Goal: Transaction & Acquisition: Purchase product/service

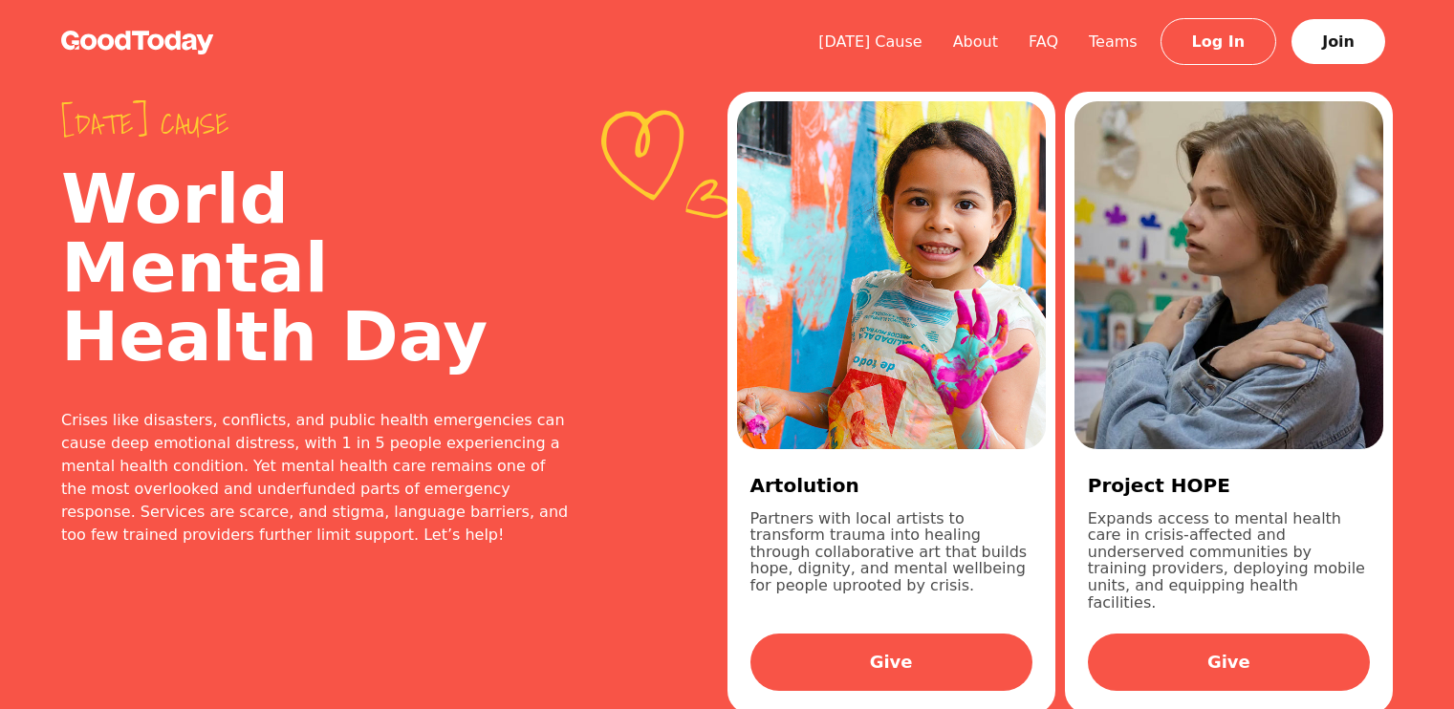
scroll to position [2135, 0]
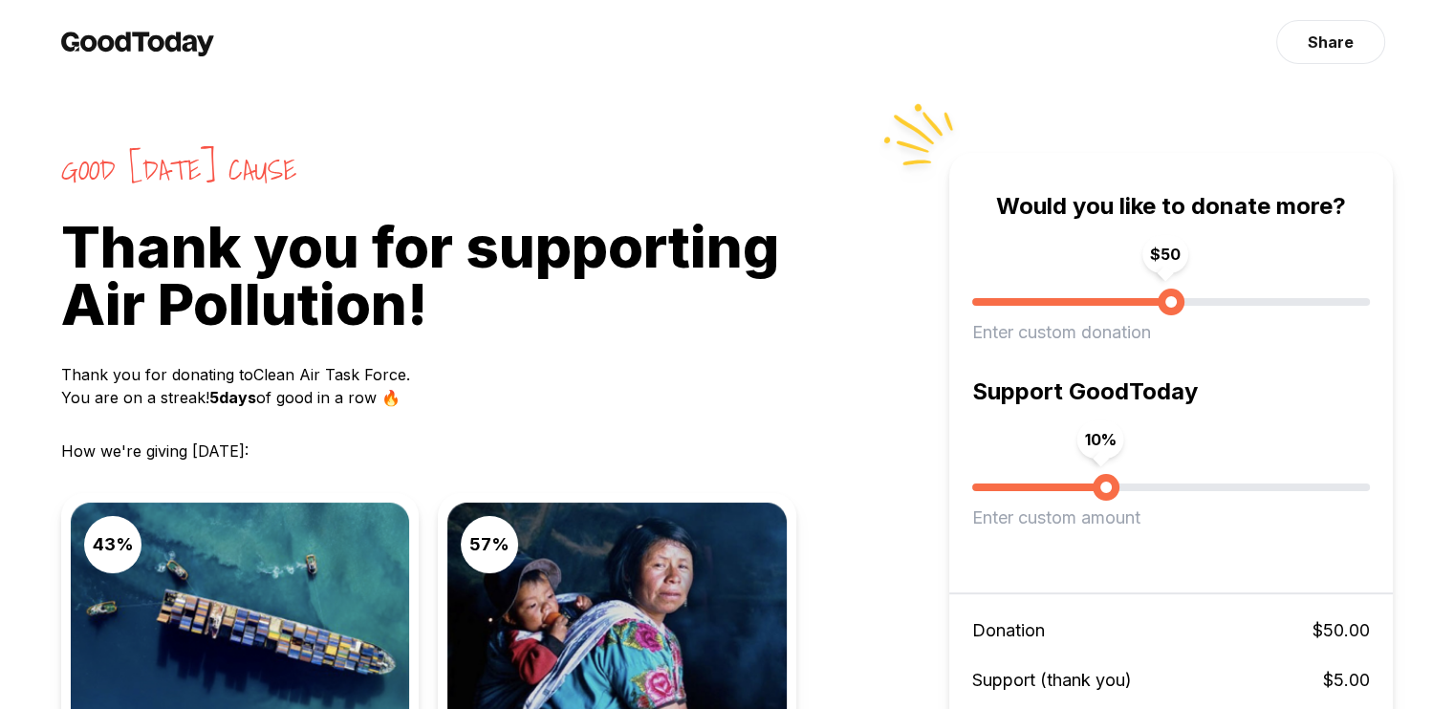
click at [607, 177] on span "Good Today’s cause" at bounding box center [505, 170] width 888 height 34
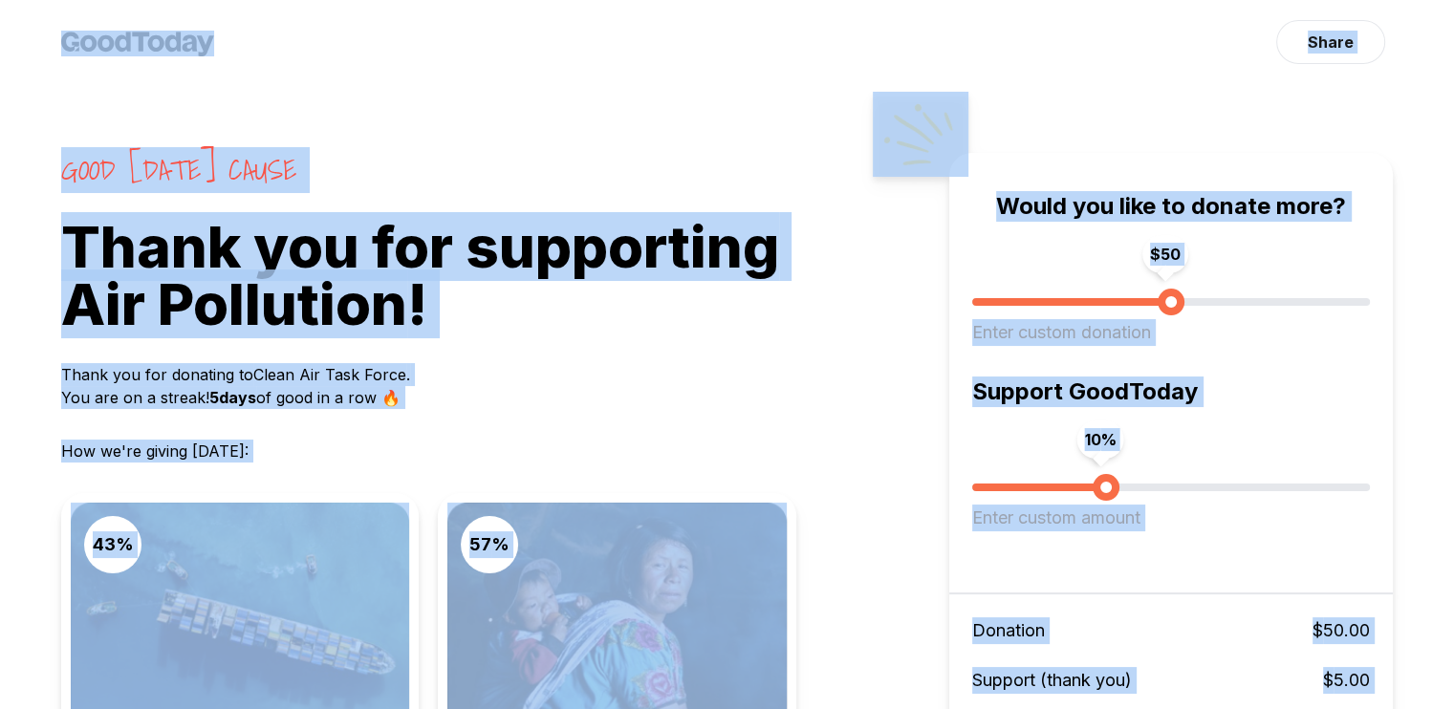
click at [646, 176] on span "Good Today’s cause" at bounding box center [505, 170] width 888 height 34
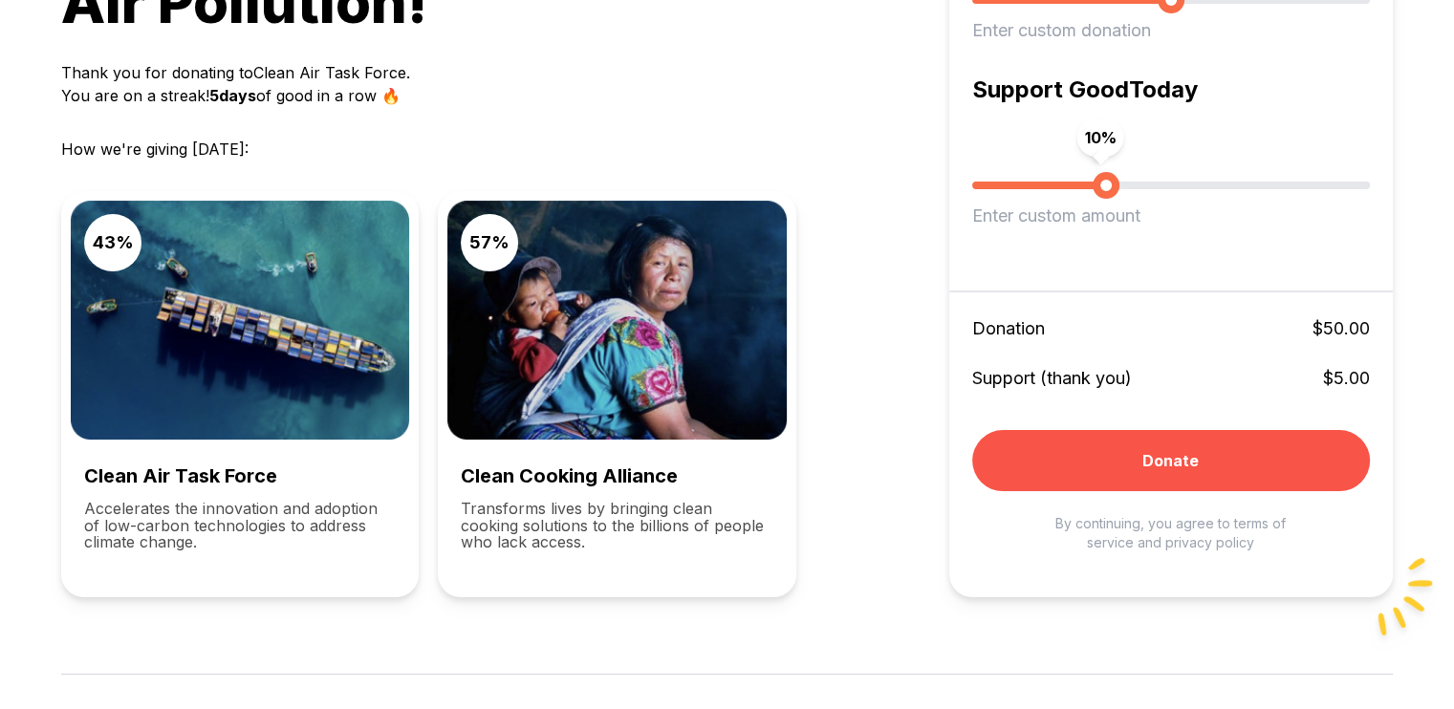
scroll to position [382, 0]
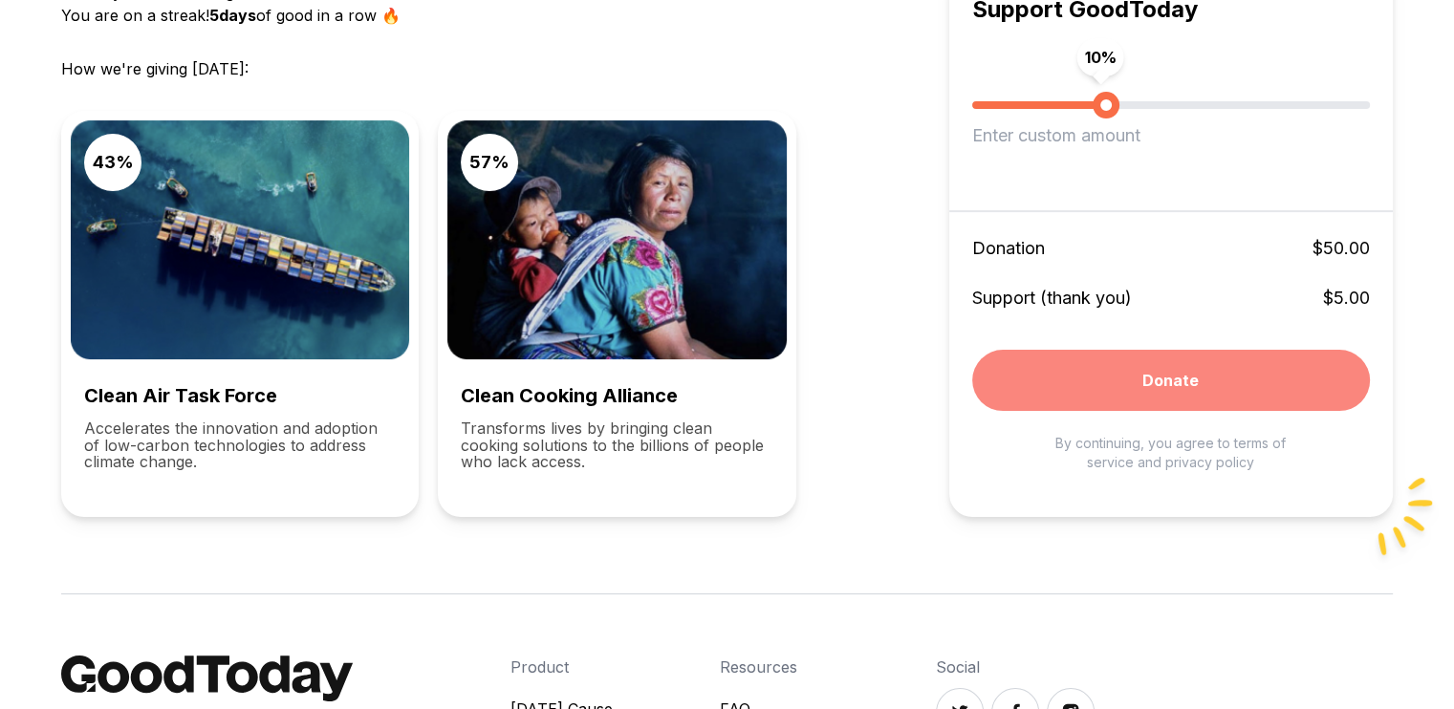
click at [1161, 381] on button "Donate" at bounding box center [1171, 380] width 398 height 61
click at [1199, 375] on button "Donate" at bounding box center [1171, 380] width 398 height 61
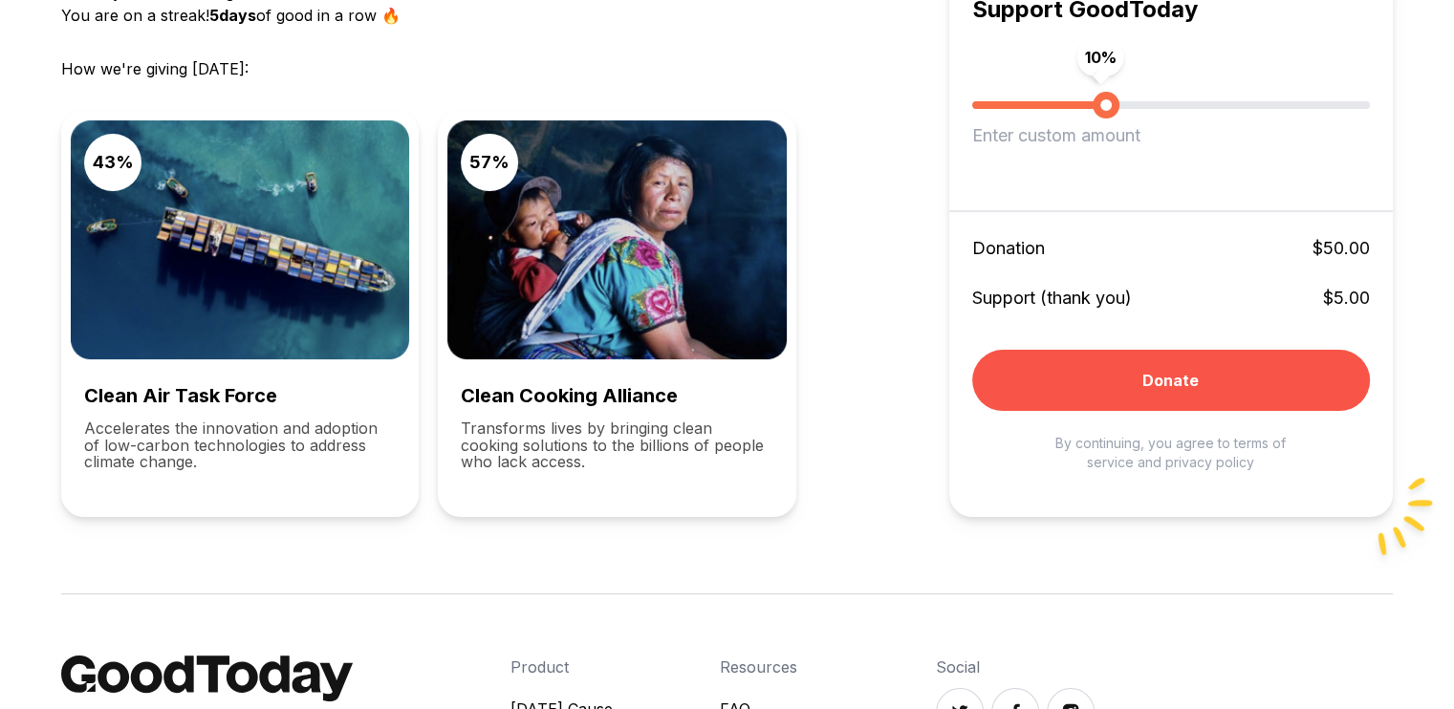
click at [900, 167] on div "43 % Clean Air Task Force Accelerates the innovation and adoption of low-carbon…" at bounding box center [505, 314] width 888 height 406
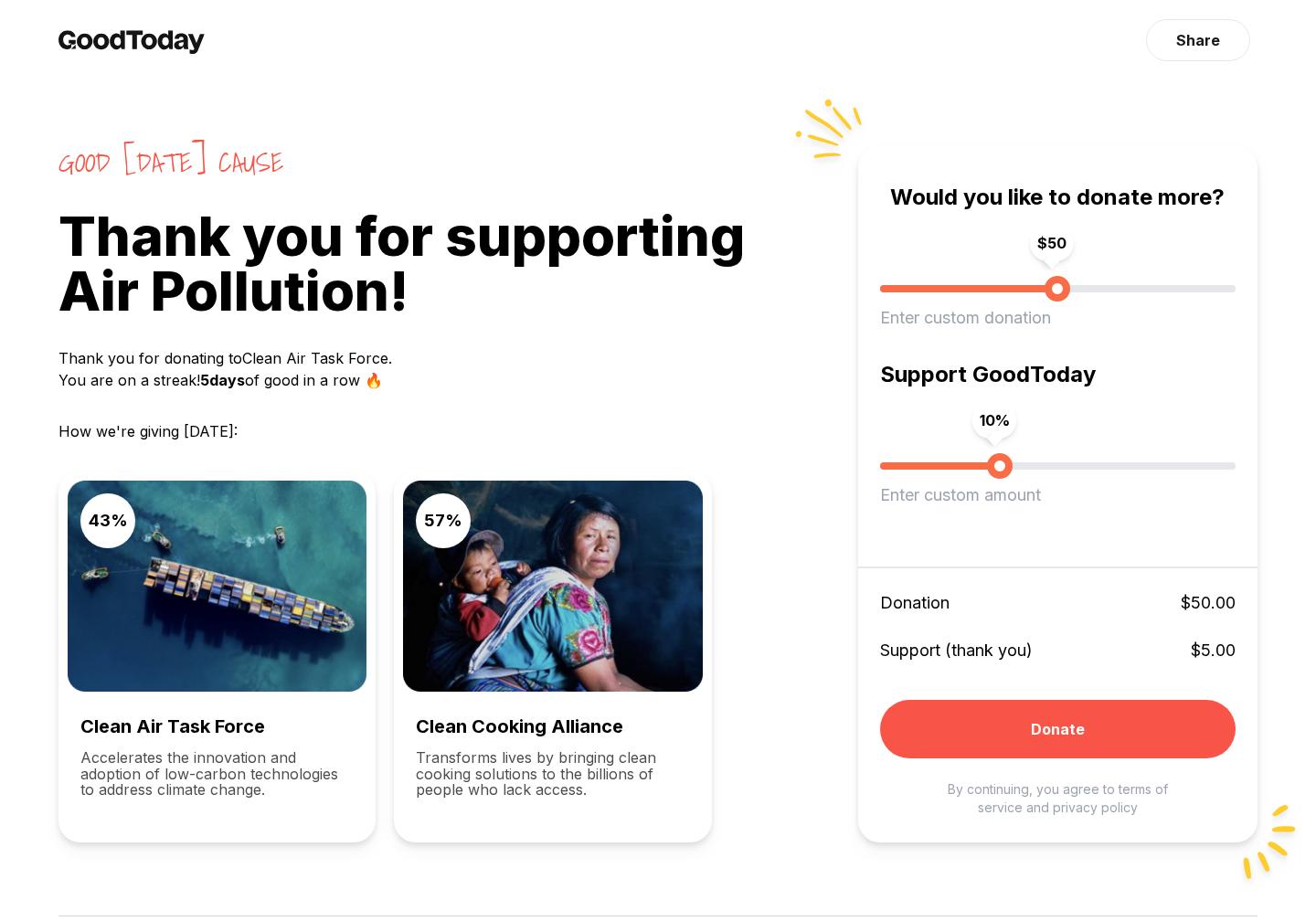
scroll to position [356, 0]
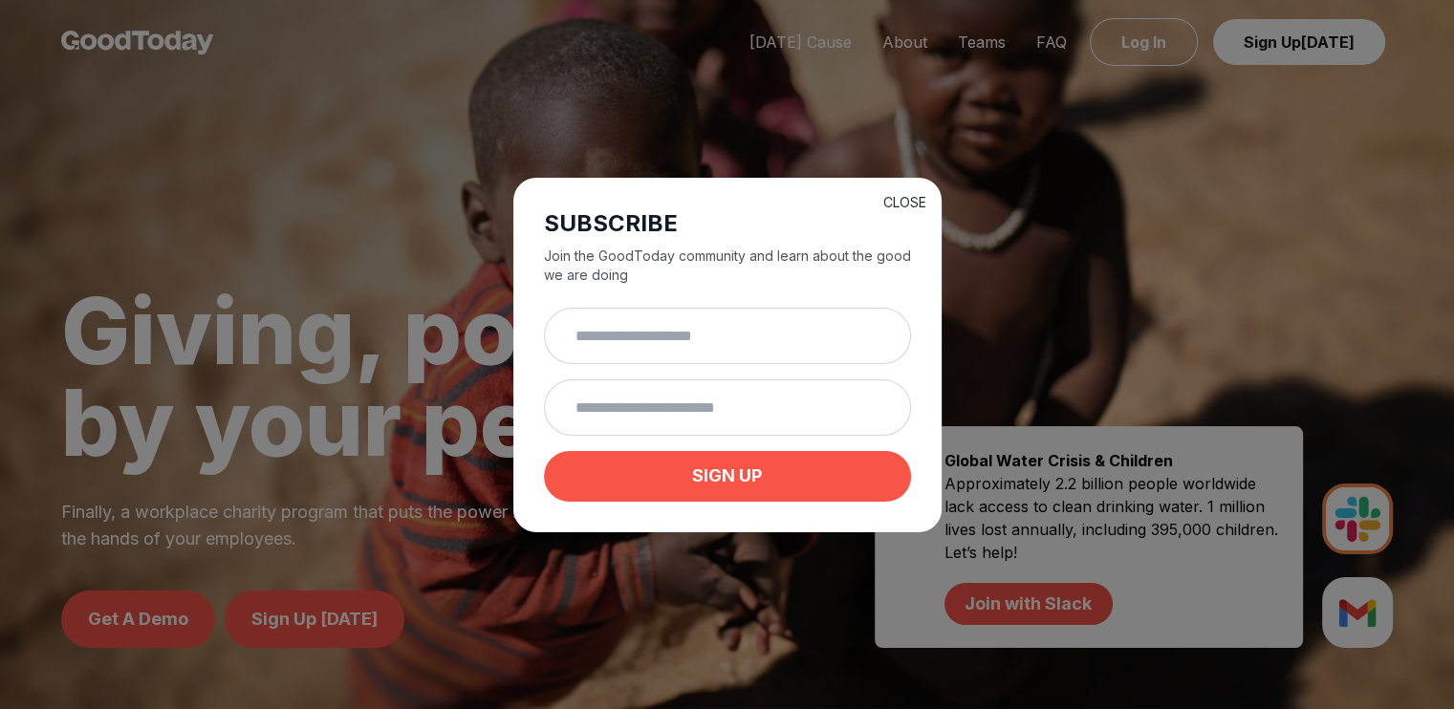
click at [901, 200] on button "CLOSE" at bounding box center [904, 202] width 43 height 19
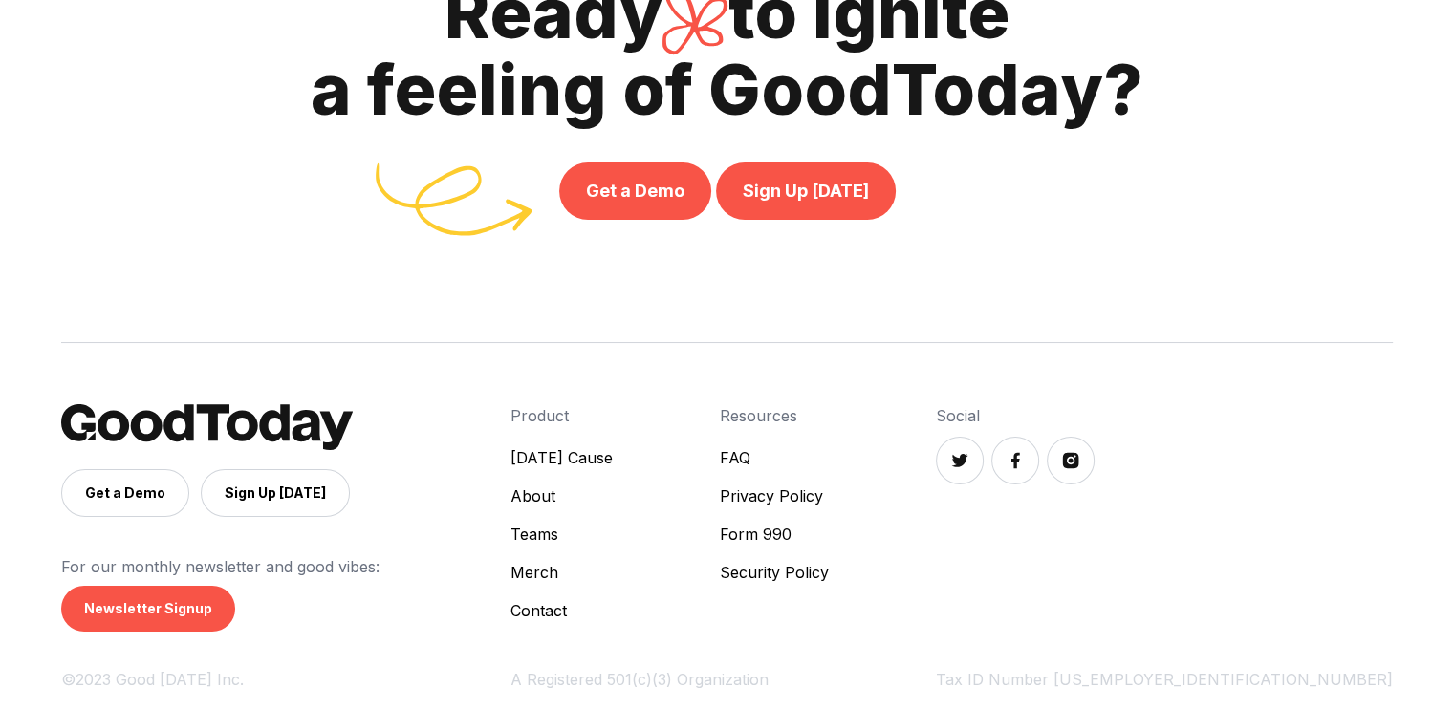
scroll to position [6584, 0]
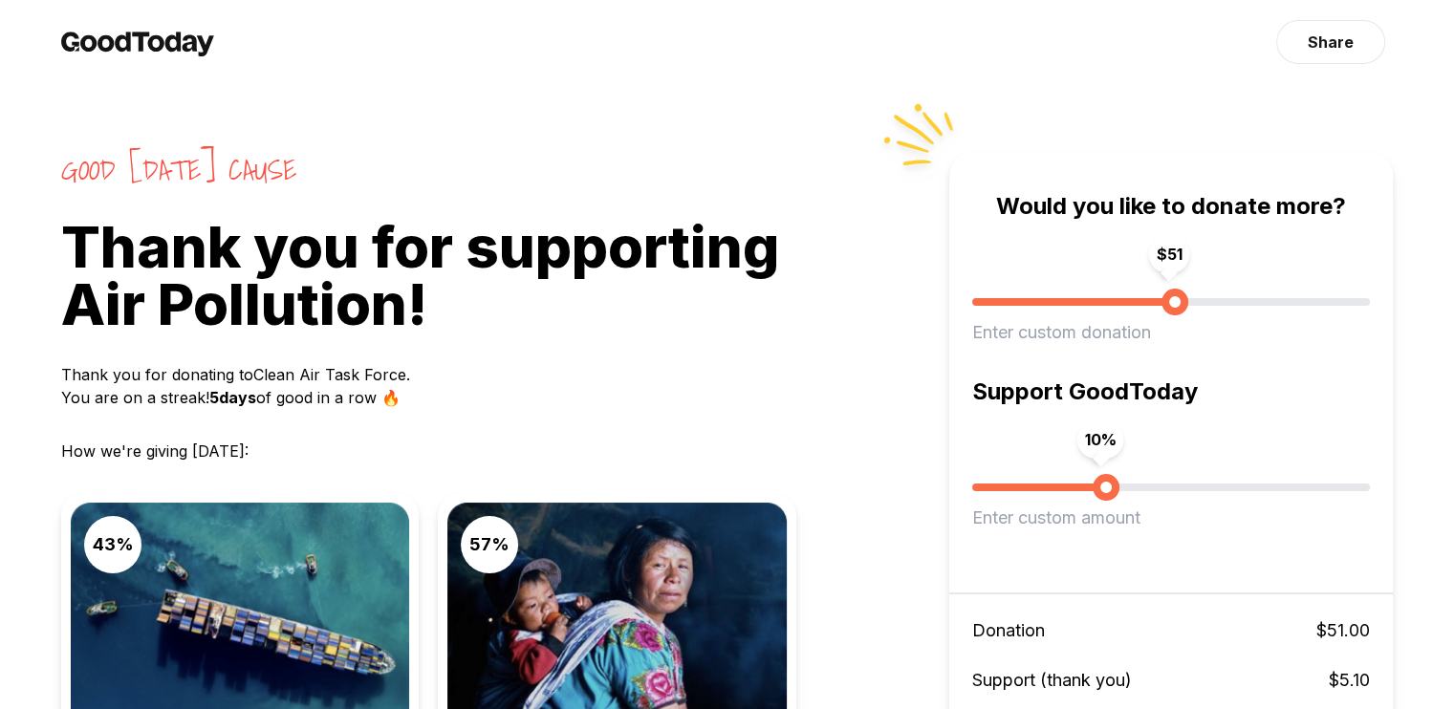
drag, startPoint x: 1162, startPoint y: 307, endPoint x: 1189, endPoint y: 142, distance: 167.6
click at [1178, 305] on span "$ 51" at bounding box center [1175, 302] width 27 height 27
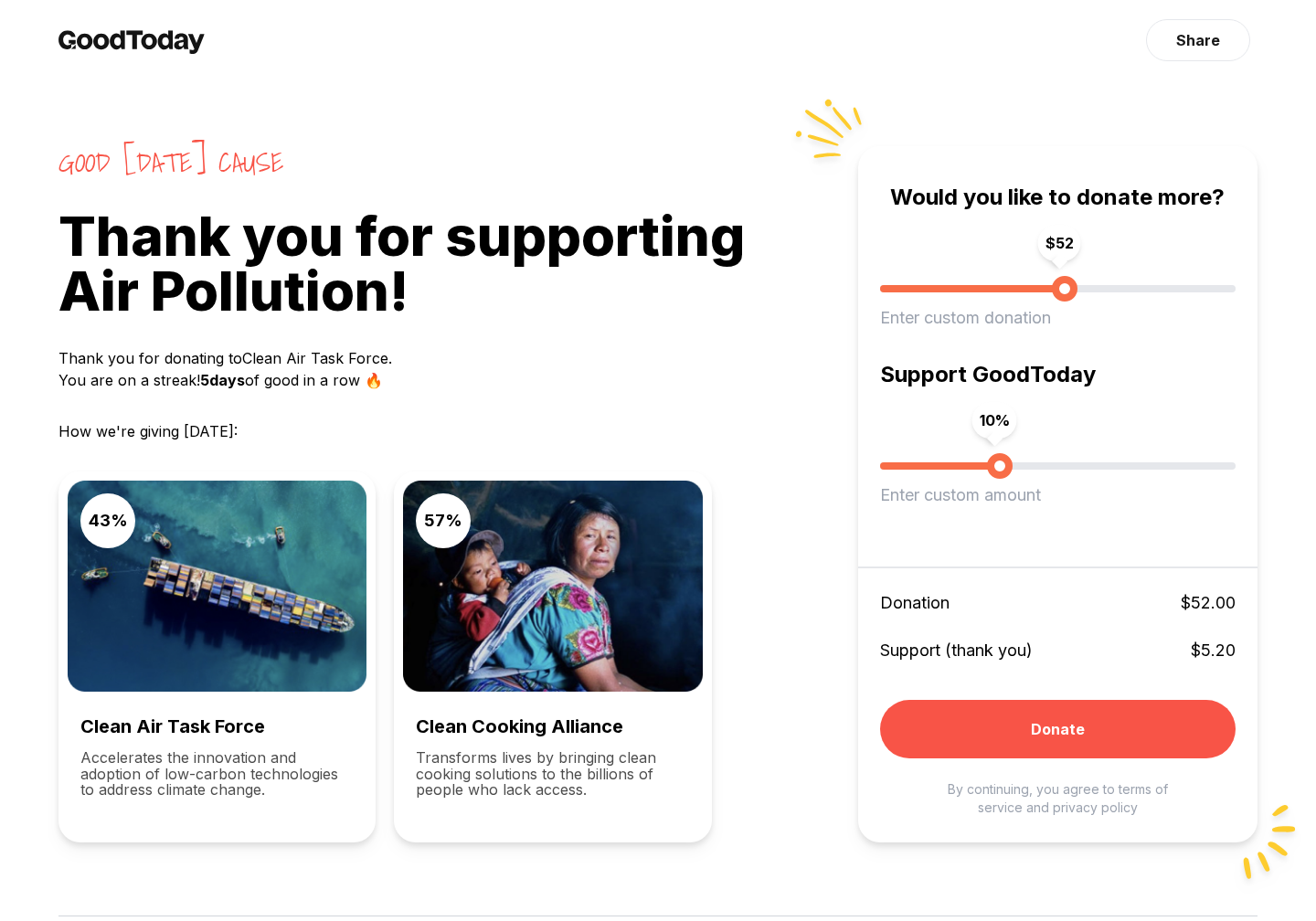
click at [1284, 177] on div "Good [DATE] cause Thank you for supporting Air Pollution ! Thank you for donati…" at bounding box center [658, 458] width 1316 height 915
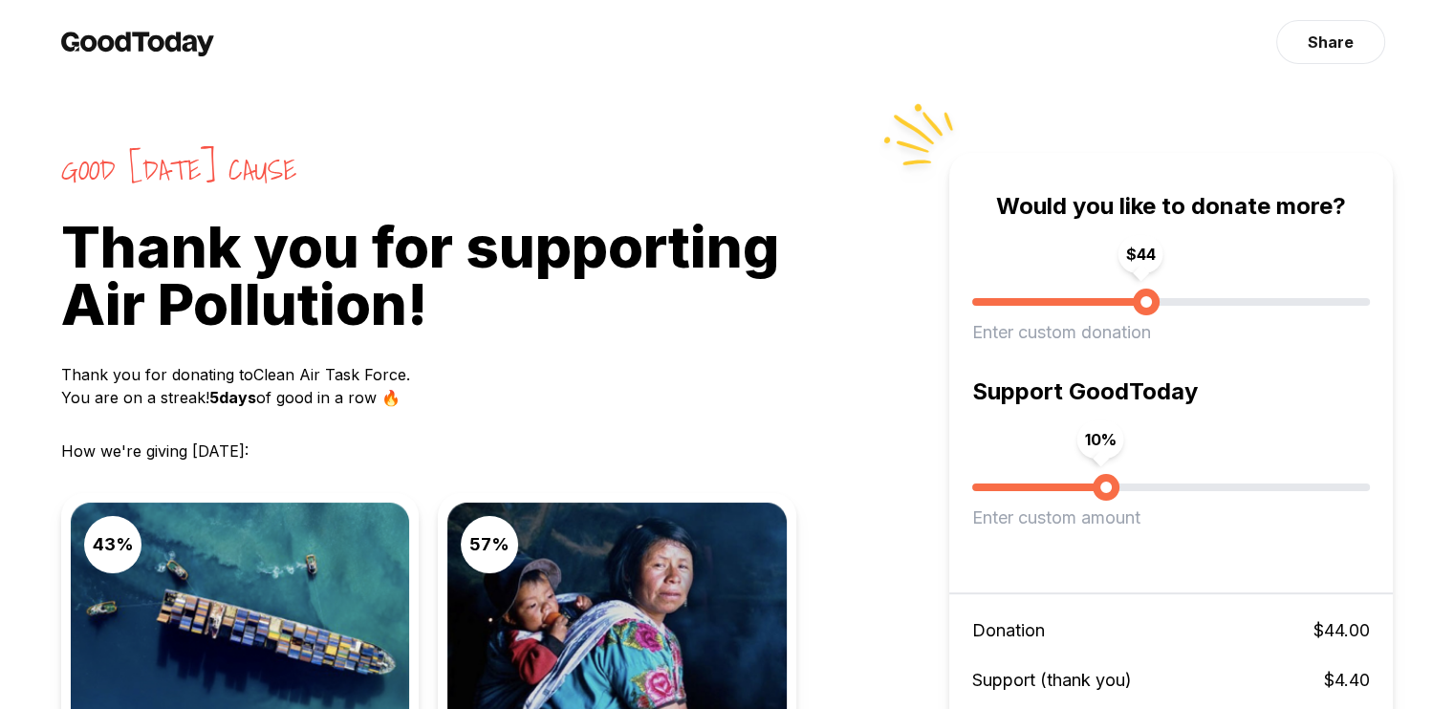
type input "**"
drag, startPoint x: 1183, startPoint y: 294, endPoint x: 1165, endPoint y: 314, distance: 27.1
click at [1160, 314] on span "$ 44" at bounding box center [1146, 302] width 27 height 27
type input "**"
drag, startPoint x: 1115, startPoint y: 489, endPoint x: 1145, endPoint y: 480, distance: 31.8
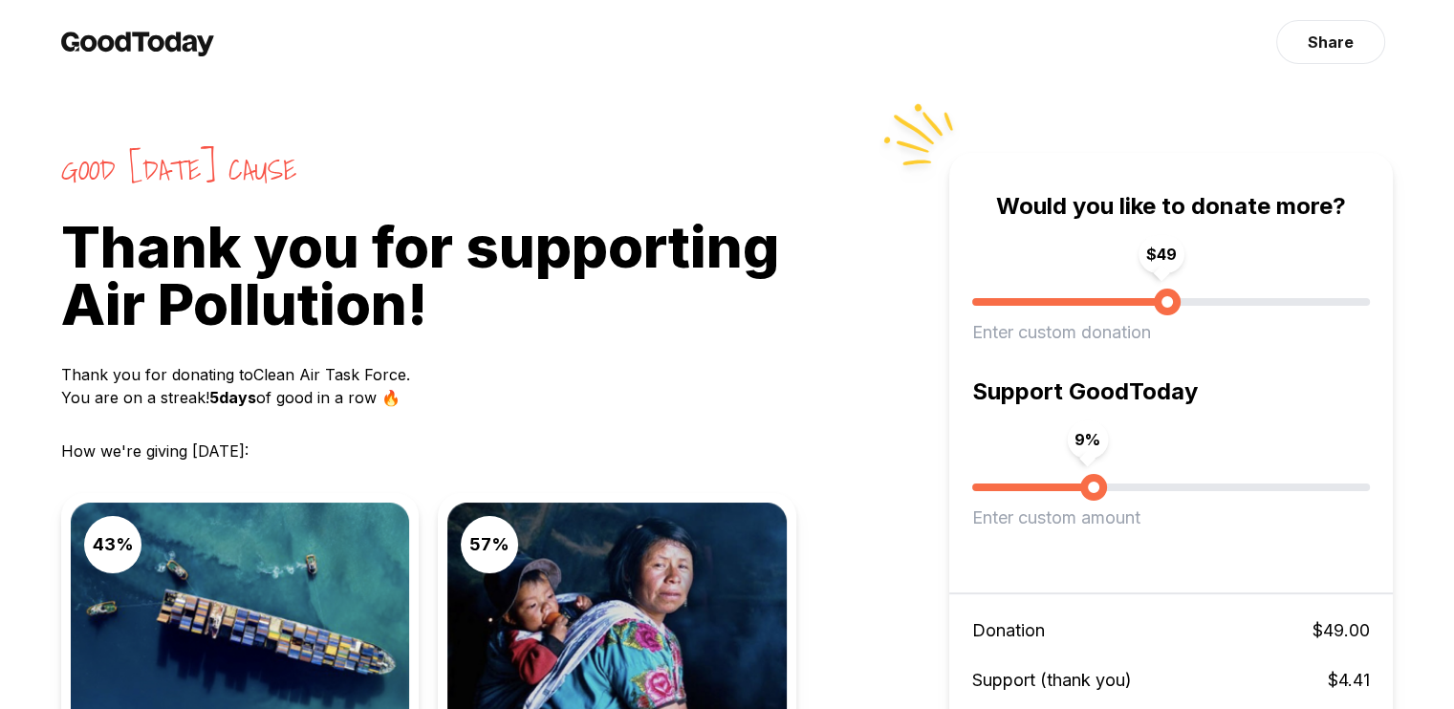
click at [1107, 480] on span "9 %" at bounding box center [1093, 487] width 27 height 27
type input "**"
drag, startPoint x: 1168, startPoint y: 297, endPoint x: 1129, endPoint y: 297, distance: 39.2
click at [1129, 297] on span "$ 40" at bounding box center [1131, 302] width 27 height 27
type input "**"
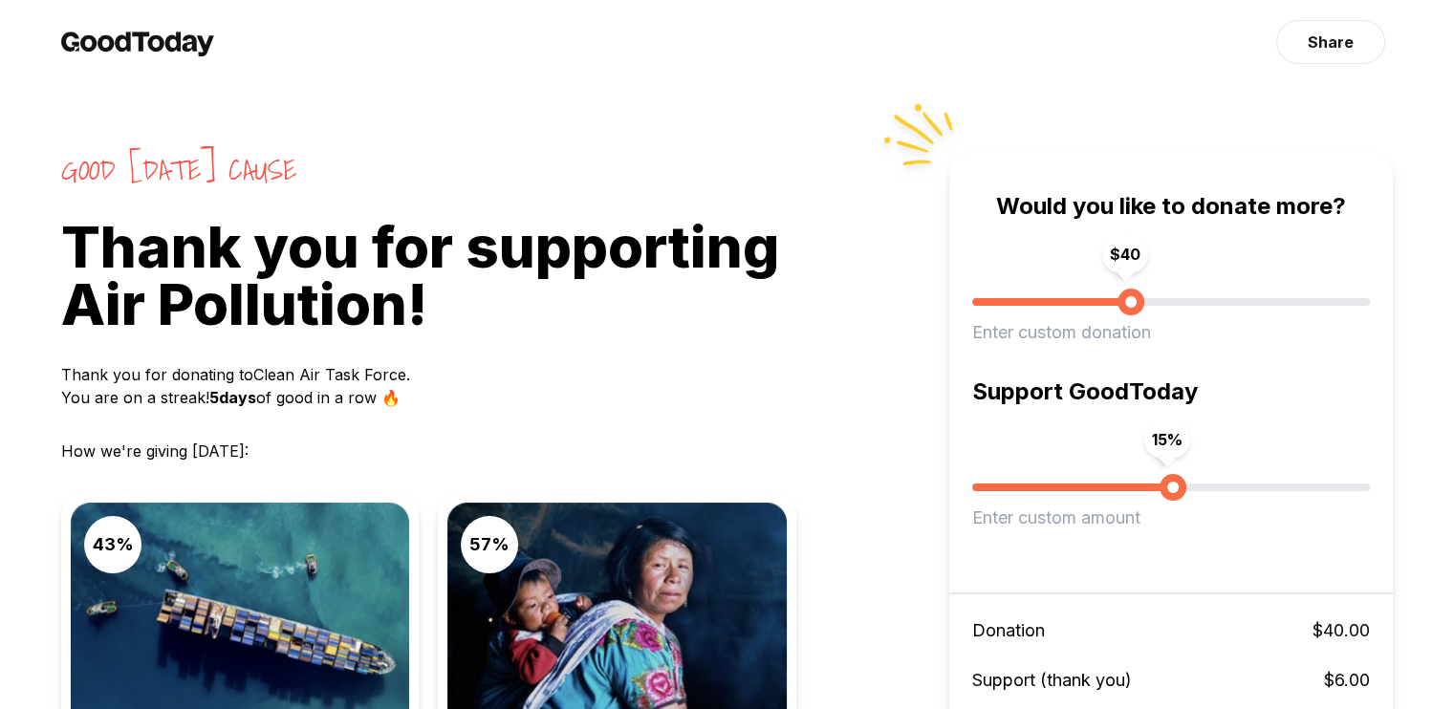
drag, startPoint x: 1145, startPoint y: 475, endPoint x: 1170, endPoint y: 480, distance: 25.3
click at [1170, 480] on span "15 %" at bounding box center [1173, 487] width 27 height 27
click at [1056, 339] on div "Enter custom donation" at bounding box center [1171, 332] width 398 height 27
click at [1055, 335] on div "Enter custom donation" at bounding box center [1171, 332] width 398 height 27
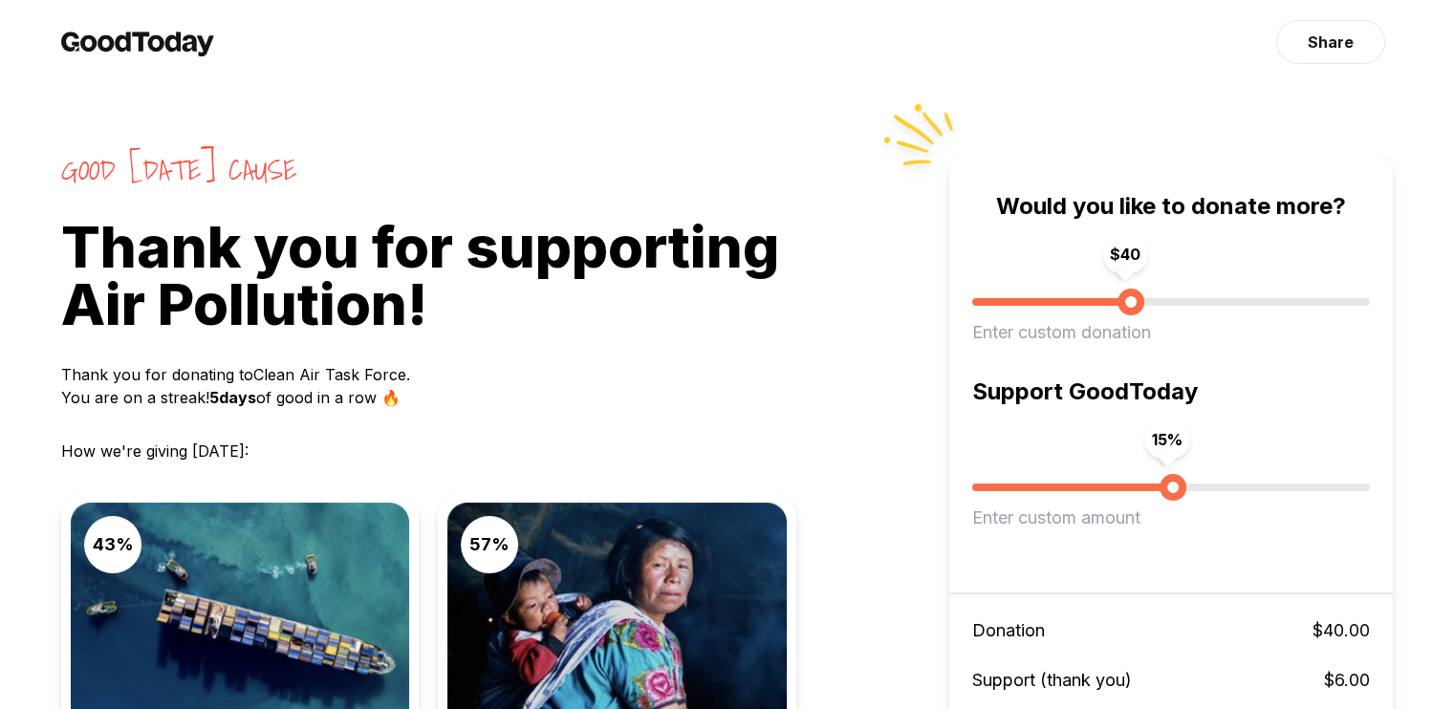
click at [1101, 341] on div "Enter custom donation" at bounding box center [1171, 332] width 398 height 27
click at [1108, 336] on div "Enter custom donation" at bounding box center [1171, 332] width 398 height 27
click at [1047, 335] on div "Enter custom donation" at bounding box center [1171, 332] width 398 height 27
type input "**"
drag, startPoint x: 1129, startPoint y: 308, endPoint x: 1142, endPoint y: 308, distance: 12.4
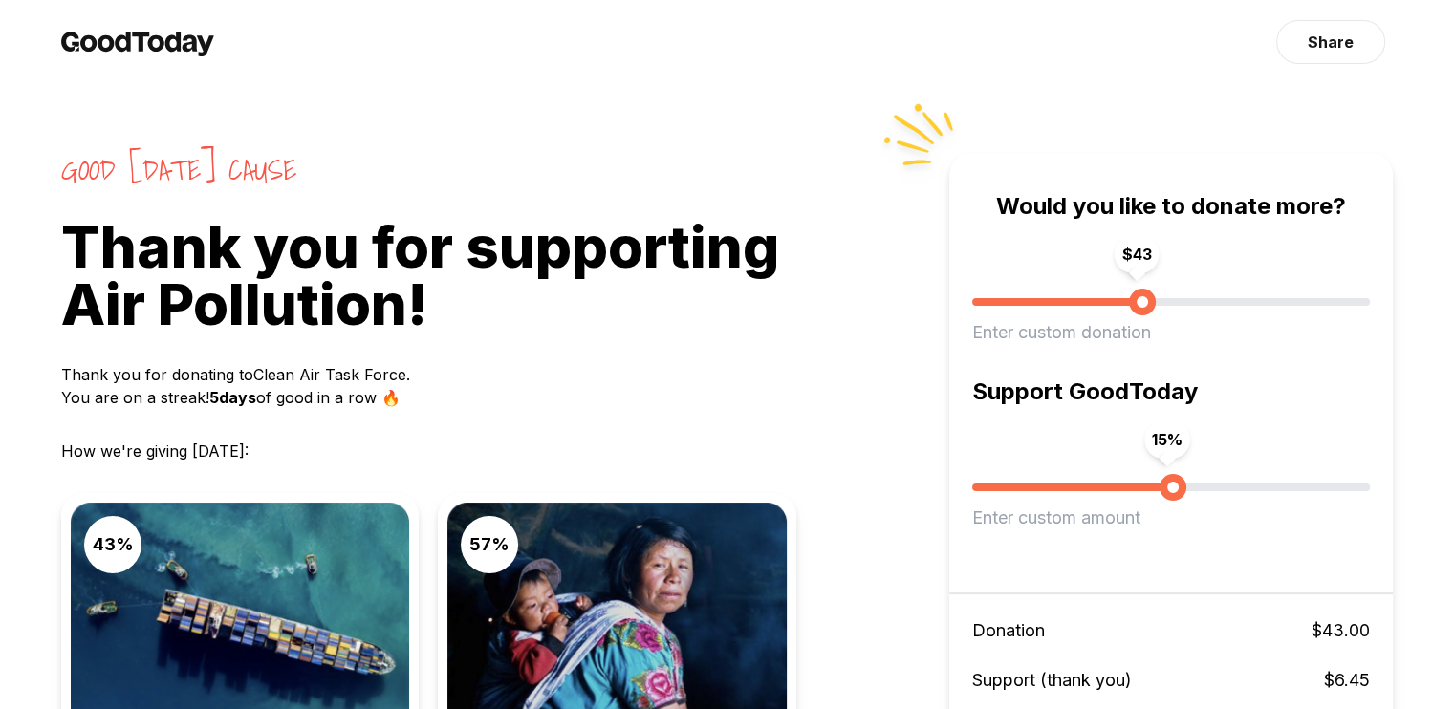
click at [1142, 308] on span "$ 43" at bounding box center [1142, 302] width 27 height 27
drag, startPoint x: 1099, startPoint y: 515, endPoint x: 1057, endPoint y: 525, distance: 43.1
click at [1080, 519] on div "Enter custom amount" at bounding box center [1171, 518] width 398 height 27
click at [1042, 559] on div "15 % Enter custom amount" at bounding box center [1171, 484] width 398 height 155
